Goal: Check status: Check status

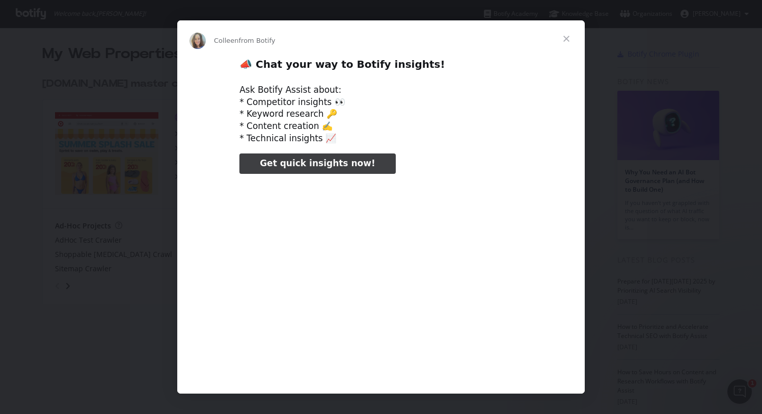
click at [572, 36] on span "Close" at bounding box center [566, 38] width 37 height 37
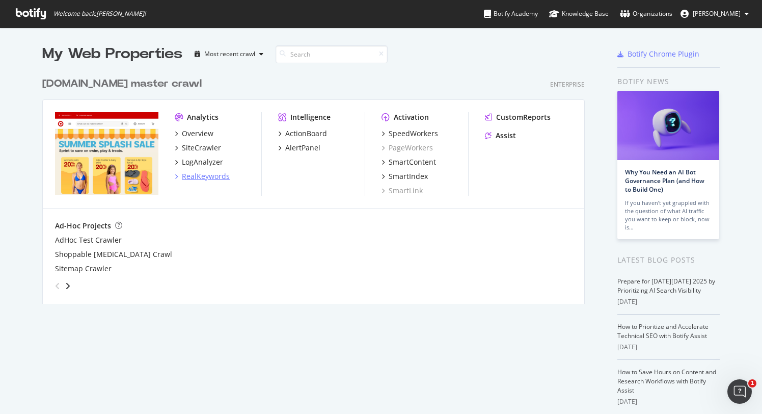
click at [204, 176] on div "RealKeywords" at bounding box center [206, 176] width 48 height 10
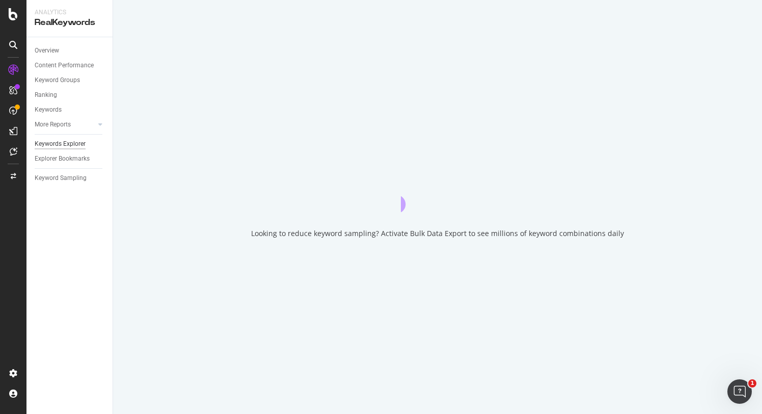
click at [66, 142] on div "Keywords Explorer" at bounding box center [60, 144] width 51 height 11
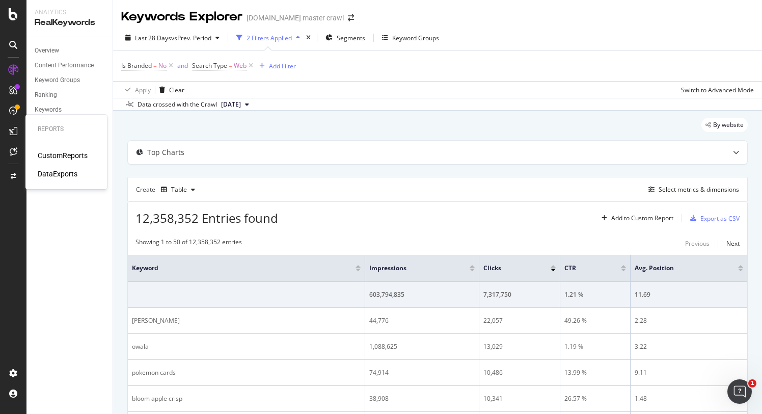
click at [63, 156] on div "CustomReports" at bounding box center [63, 155] width 50 height 10
